Goal: Navigation & Orientation: Find specific page/section

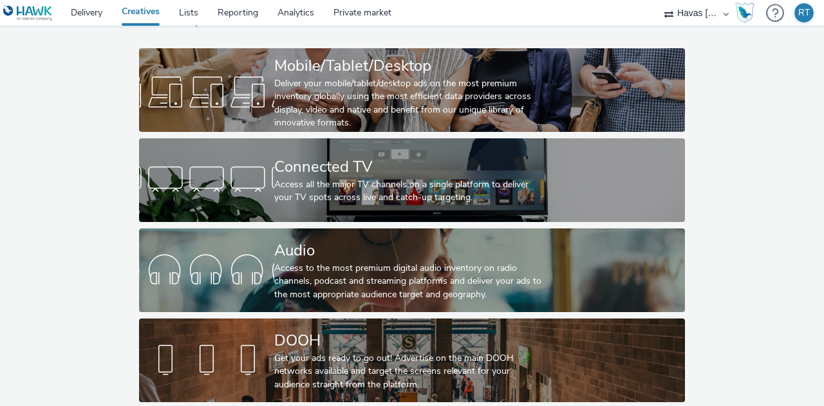
scroll to position [68, 0]
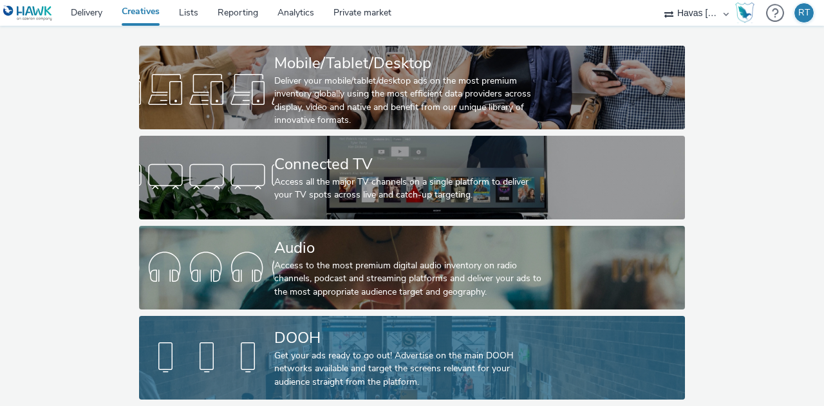
click at [377, 349] on div "Get your ads ready to go out! Advertise on the main DOOH networks available and…" at bounding box center [409, 368] width 270 height 39
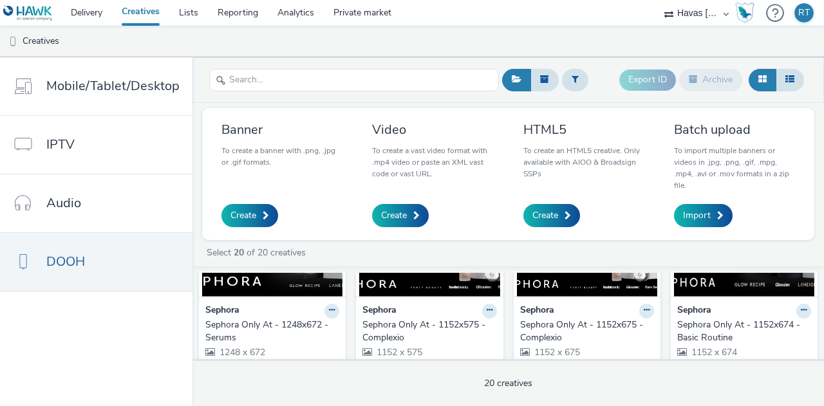
scroll to position [119, 0]
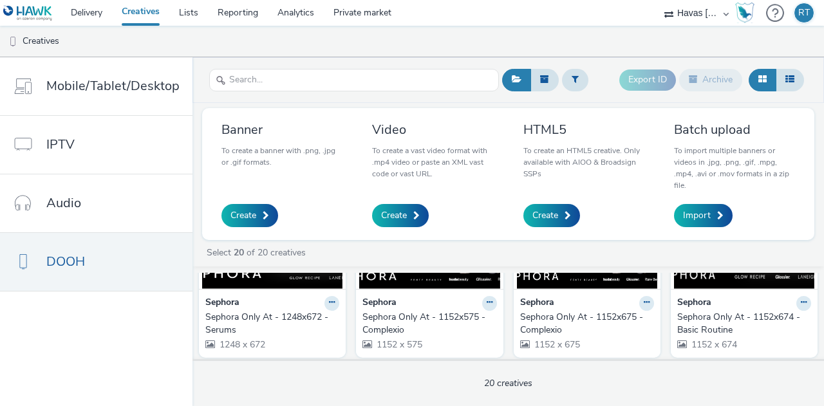
click at [288, 311] on div "Sephora Only At - 1248x672 - Serums" at bounding box center [269, 324] width 129 height 26
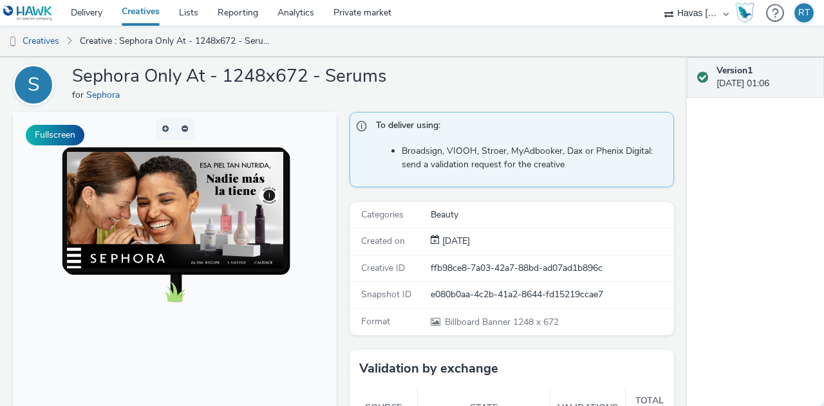
scroll to position [42, 0]
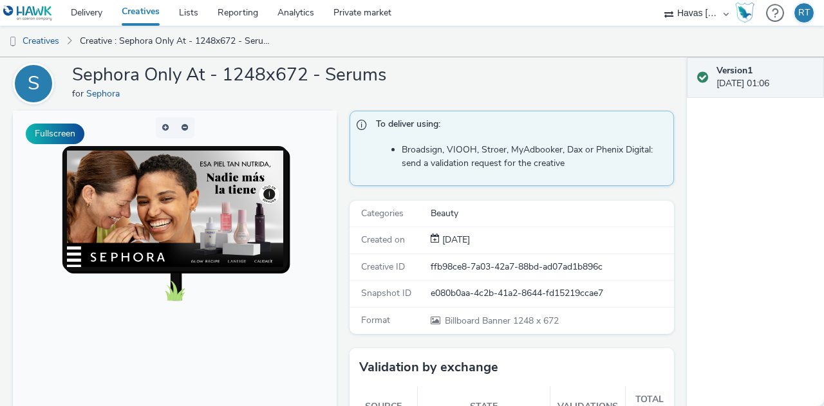
click at [143, 7] on link "Creatives" at bounding box center [140, 13] width 57 height 26
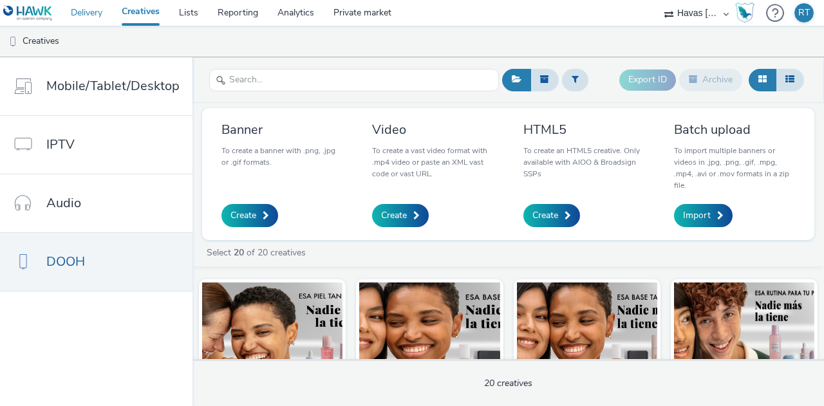
click at [88, 16] on link "Delivery" at bounding box center [86, 13] width 51 height 26
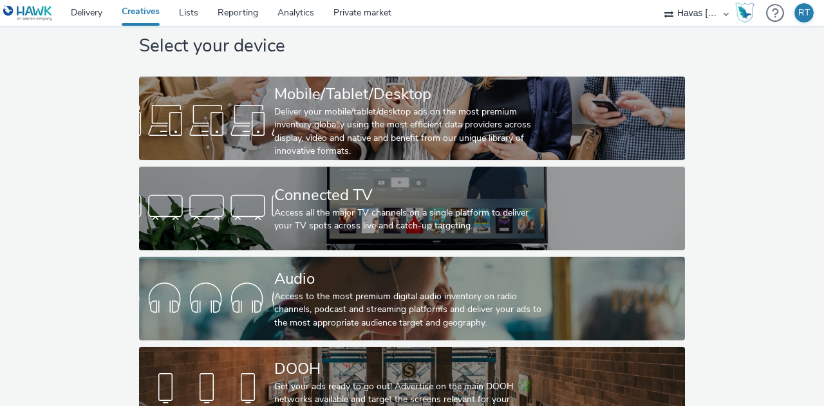
scroll to position [68, 0]
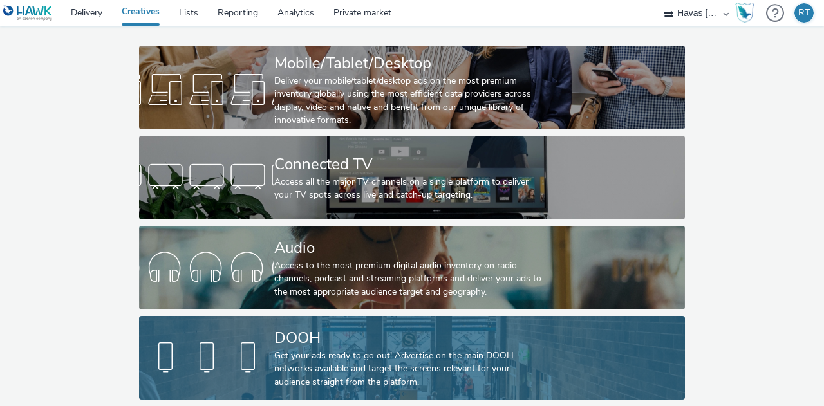
click at [387, 349] on div "Get your ads ready to go out! Advertise on the main DOOH networks available and…" at bounding box center [409, 368] width 270 height 39
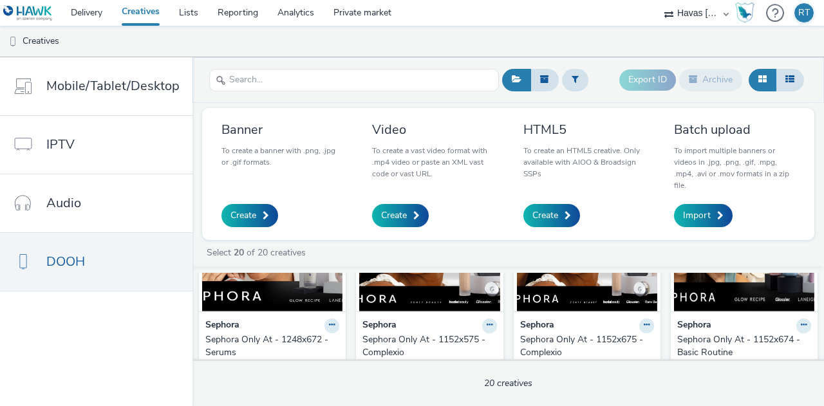
scroll to position [103, 0]
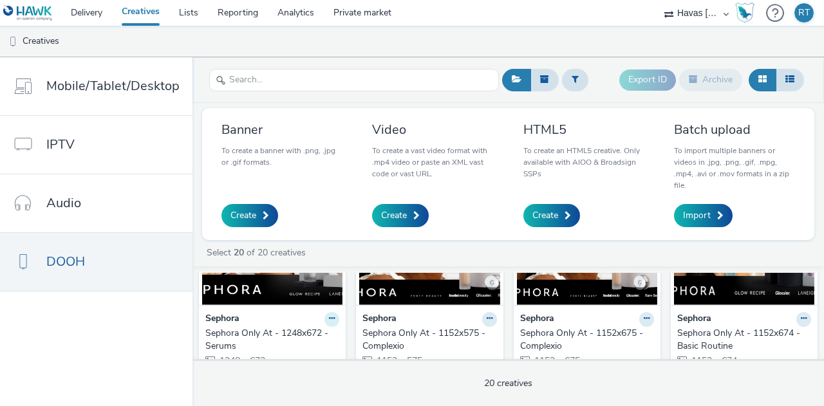
click at [329, 316] on icon at bounding box center [332, 319] width 6 height 8
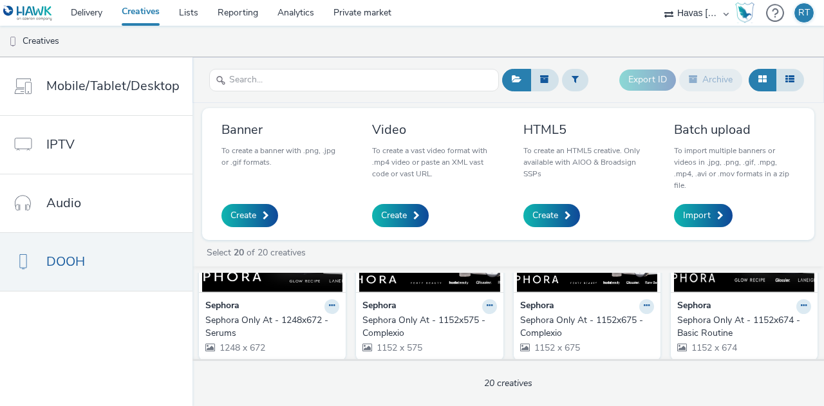
scroll to position [129, 0]
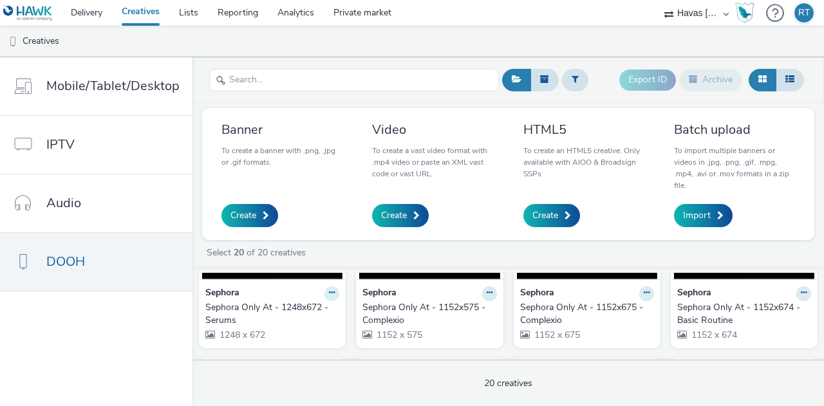
click at [329, 293] on icon at bounding box center [332, 293] width 6 height 8
click at [378, 290] on strong "Sephora" at bounding box center [379, 293] width 34 height 15
click at [391, 307] on div "Sephora Only At - 1152x575 - Complexio" at bounding box center [426, 314] width 129 height 26
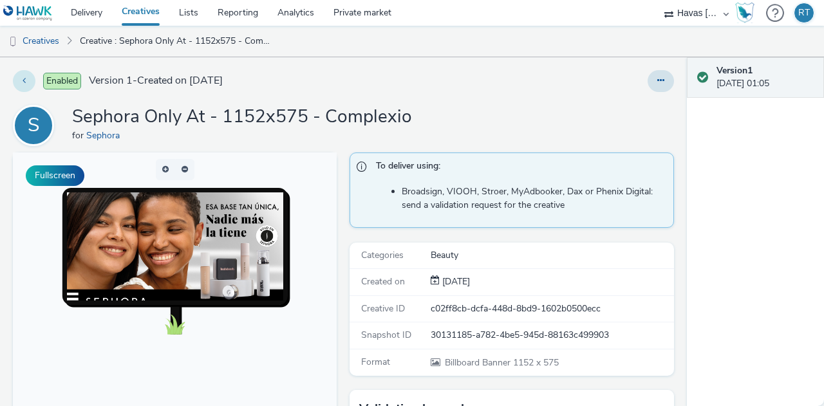
click at [24, 80] on icon at bounding box center [24, 80] width 3 height 9
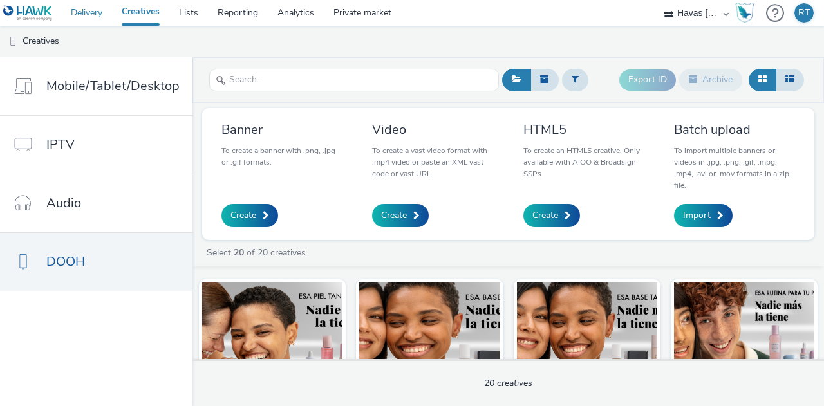
click at [86, 5] on link "Delivery" at bounding box center [86, 13] width 51 height 26
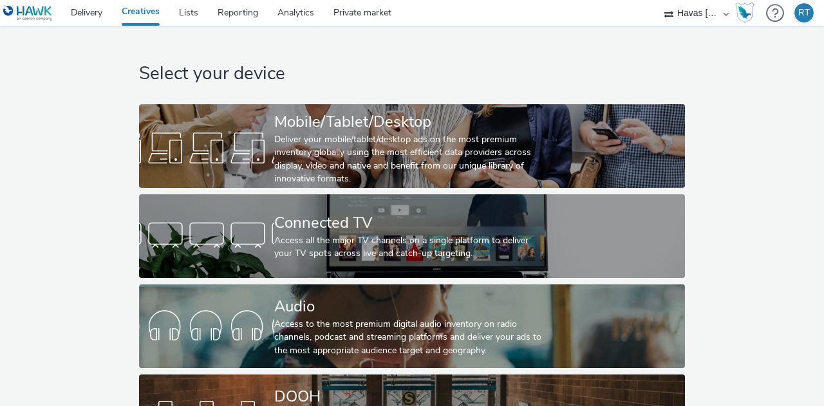
scroll to position [68, 0]
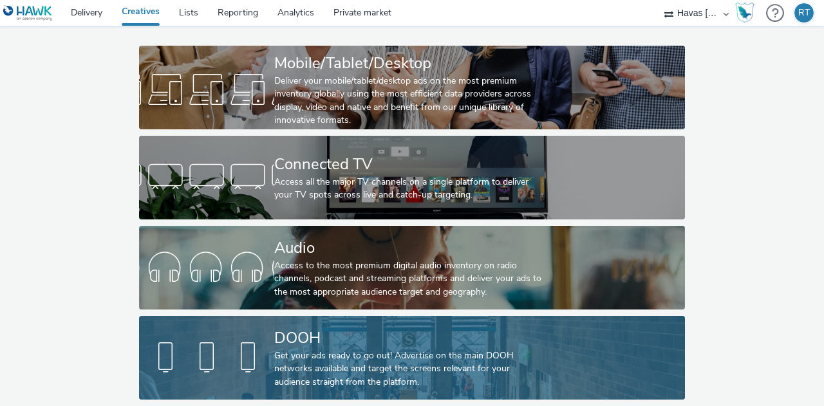
click at [336, 327] on div "DOOH" at bounding box center [409, 338] width 270 height 23
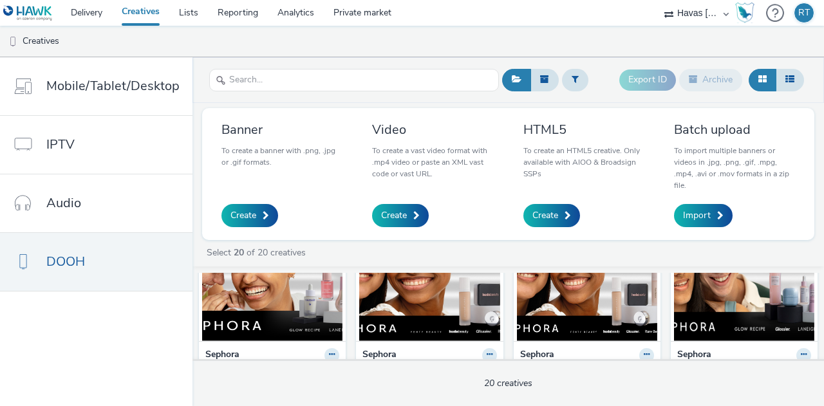
scroll to position [77, 0]
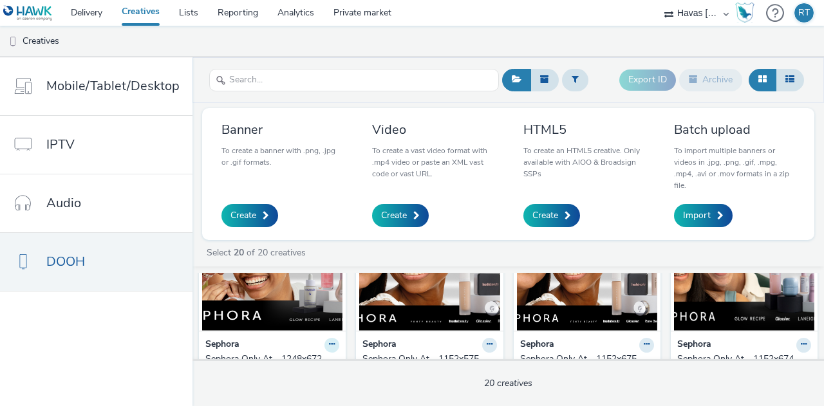
click at [329, 346] on icon at bounding box center [332, 344] width 6 height 8
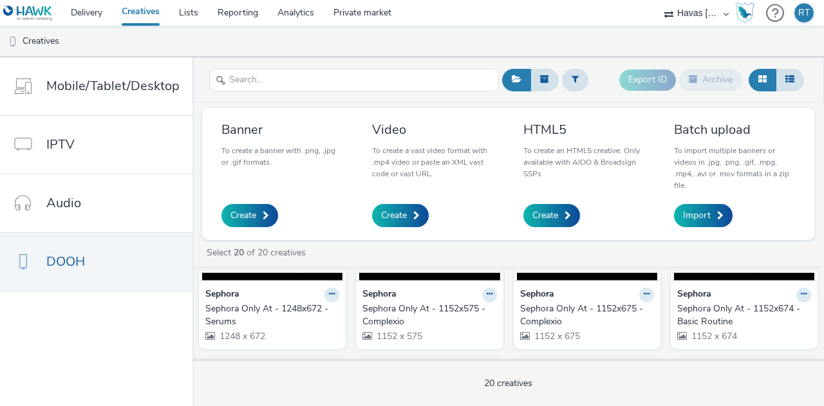
scroll to position [129, 0]
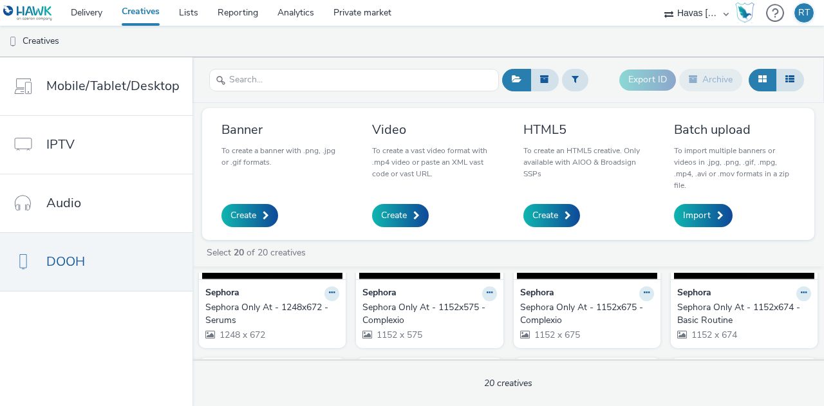
click at [223, 335] on span "1248 x 672" at bounding box center [241, 335] width 47 height 12
click at [223, 294] on strong "Sephora" at bounding box center [222, 293] width 34 height 15
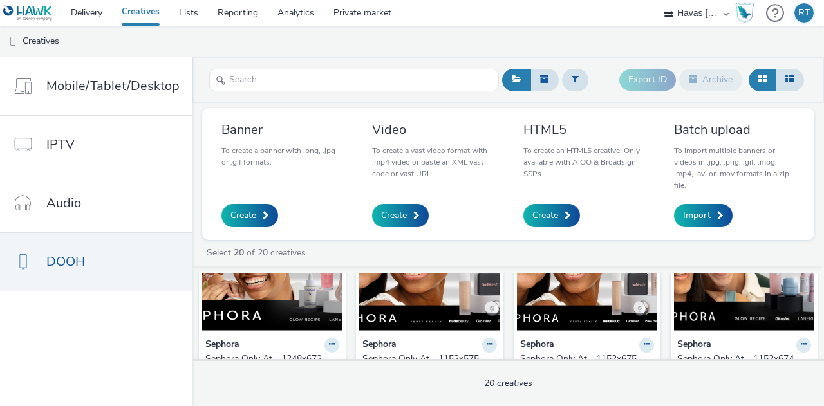
scroll to position [77, 0]
click at [259, 284] on img at bounding box center [272, 268] width 140 height 126
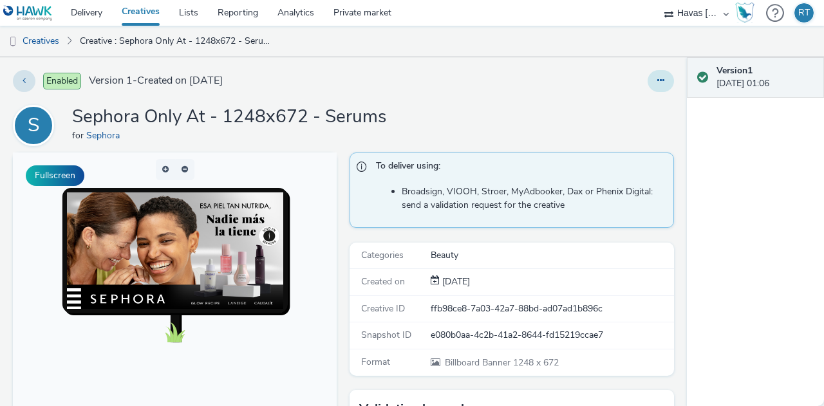
click at [657, 78] on icon at bounding box center [660, 80] width 7 height 9
click at [606, 73] on div at bounding box center [541, 81] width 265 height 22
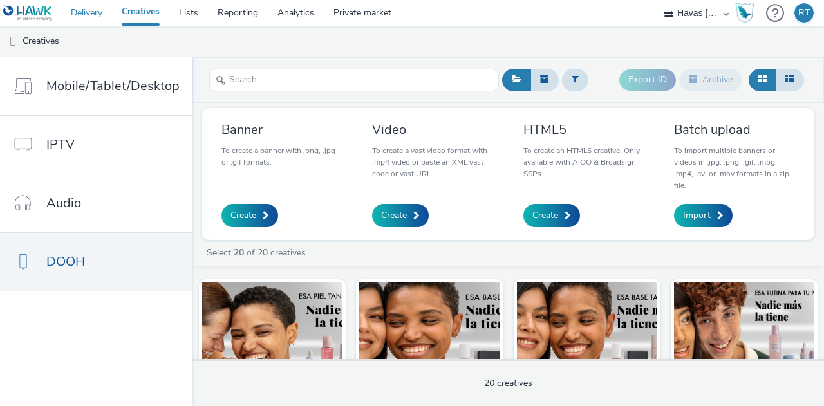
click at [93, 10] on link "Delivery" at bounding box center [86, 13] width 51 height 26
